Goal: Task Accomplishment & Management: Manage account settings

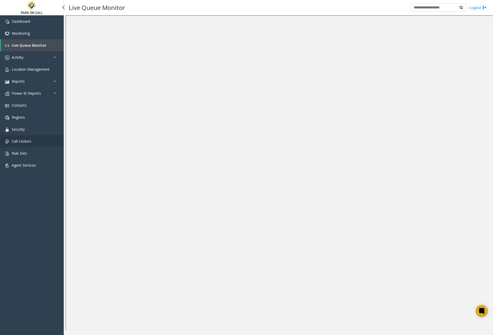
click at [38, 144] on link "Call Centers" at bounding box center [32, 141] width 64 height 12
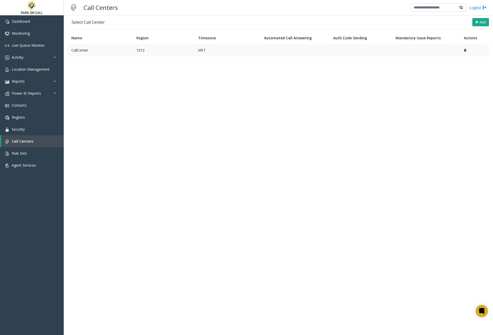
click at [106, 49] on td "CallCenter" at bounding box center [100, 50] width 65 height 12
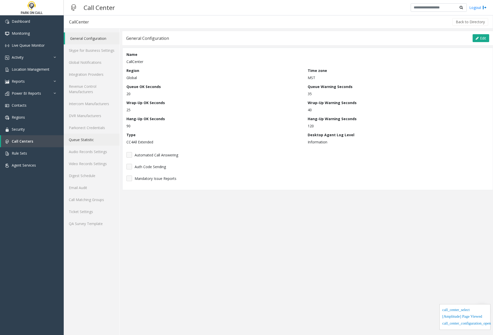
click at [91, 138] on link "Queue Statistic" at bounding box center [92, 140] width 56 height 12
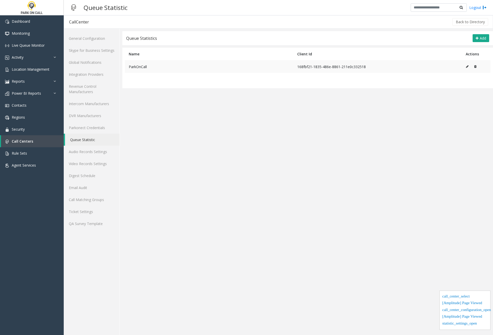
drag, startPoint x: 387, startPoint y: 67, endPoint x: 125, endPoint y: 64, distance: 262.3
click at [125, 64] on tr "ParkOnCall 168fbf21-1835-486e-8861-211e0c332518" at bounding box center [308, 66] width 366 height 13
copy tr "ParkOnCall 168fbf21-1835-486e-8861-211e0c332518"
click at [394, 2] on div "Queue Statistic Logout" at bounding box center [278, 7] width 429 height 15
click at [476, 66] on icon at bounding box center [475, 66] width 2 height 3
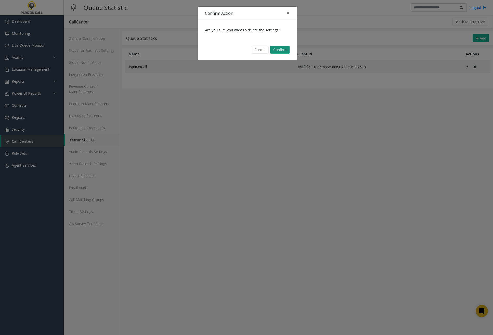
click at [281, 49] on button "Confirm" at bounding box center [279, 50] width 19 height 8
